Goal: Task Accomplishment & Management: Complete application form

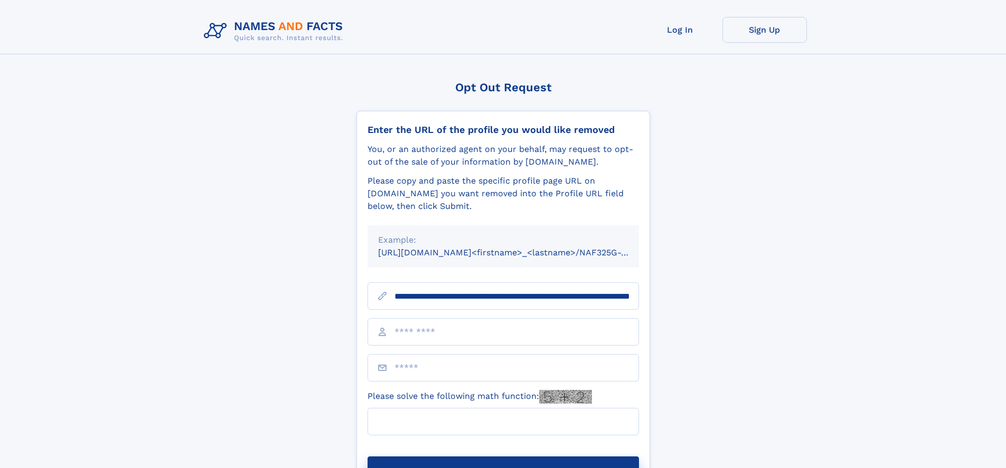
scroll to position [0, 109]
type input "**********"
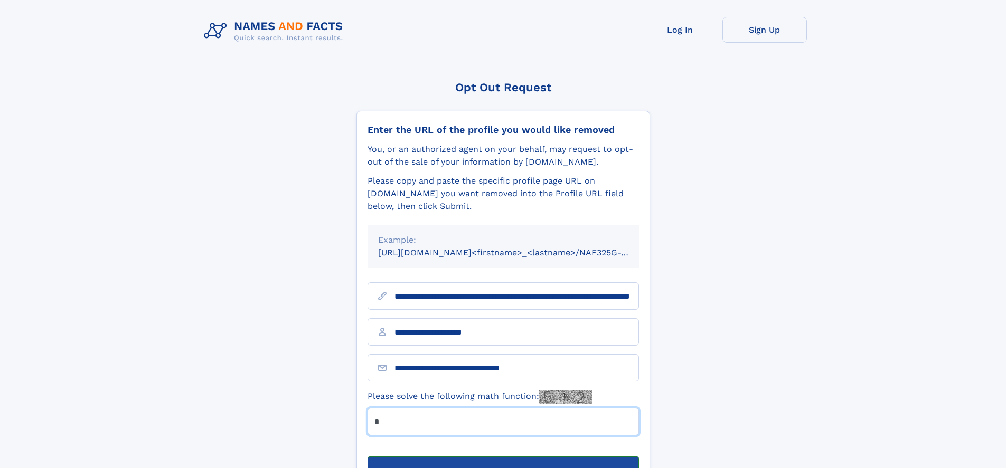
type input "*"
click at [503, 457] on button "Submit Opt Out Request" at bounding box center [502, 474] width 271 height 34
